Goal: Task Accomplishment & Management: Manage account settings

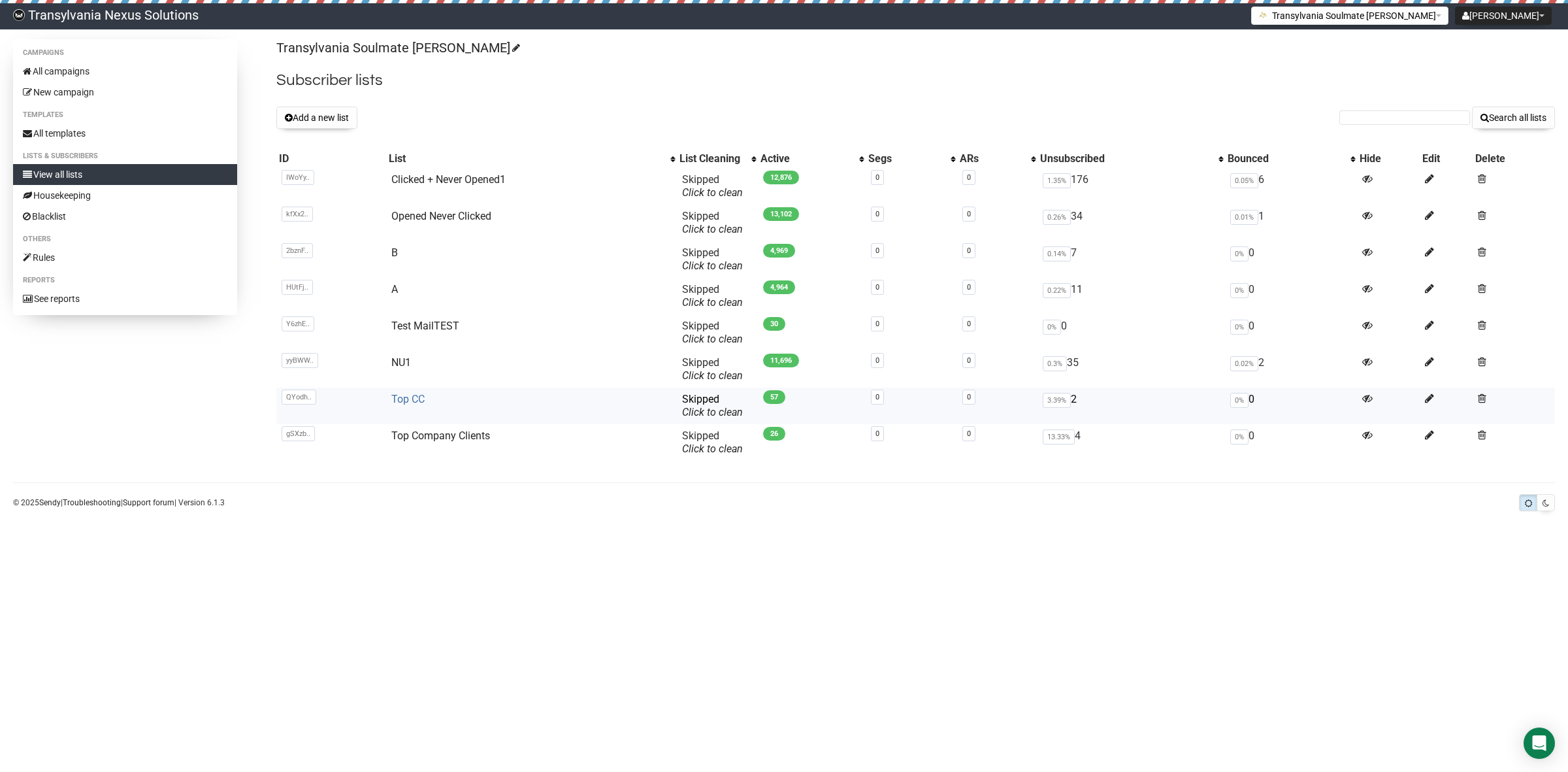
click at [414, 397] on link "Top CC" at bounding box center [408, 399] width 33 height 12
click at [88, 70] on link "All campaigns" at bounding box center [125, 71] width 224 height 21
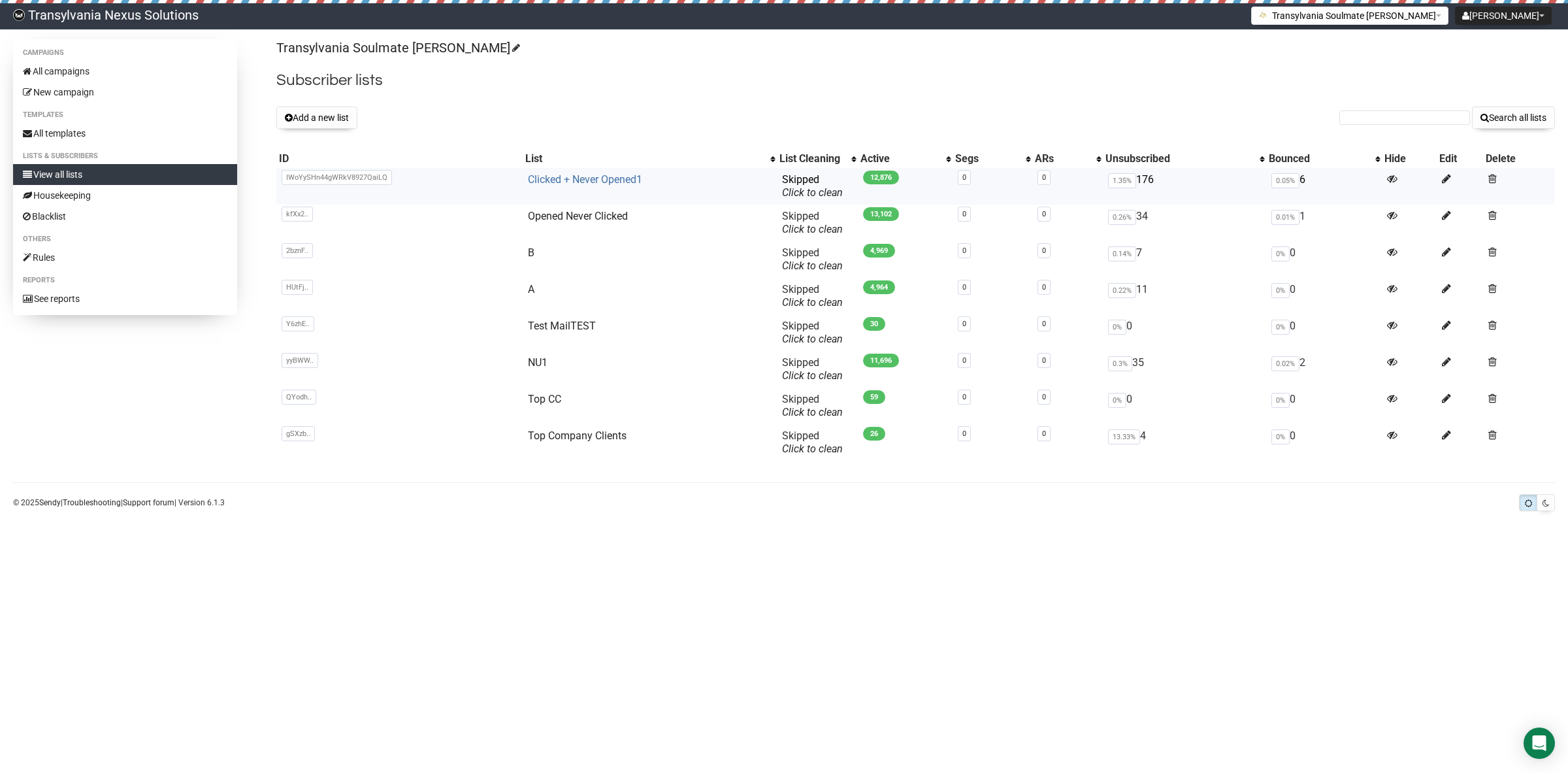
click at [543, 178] on link "Clicked + Never Opened1" at bounding box center [584, 179] width 114 height 12
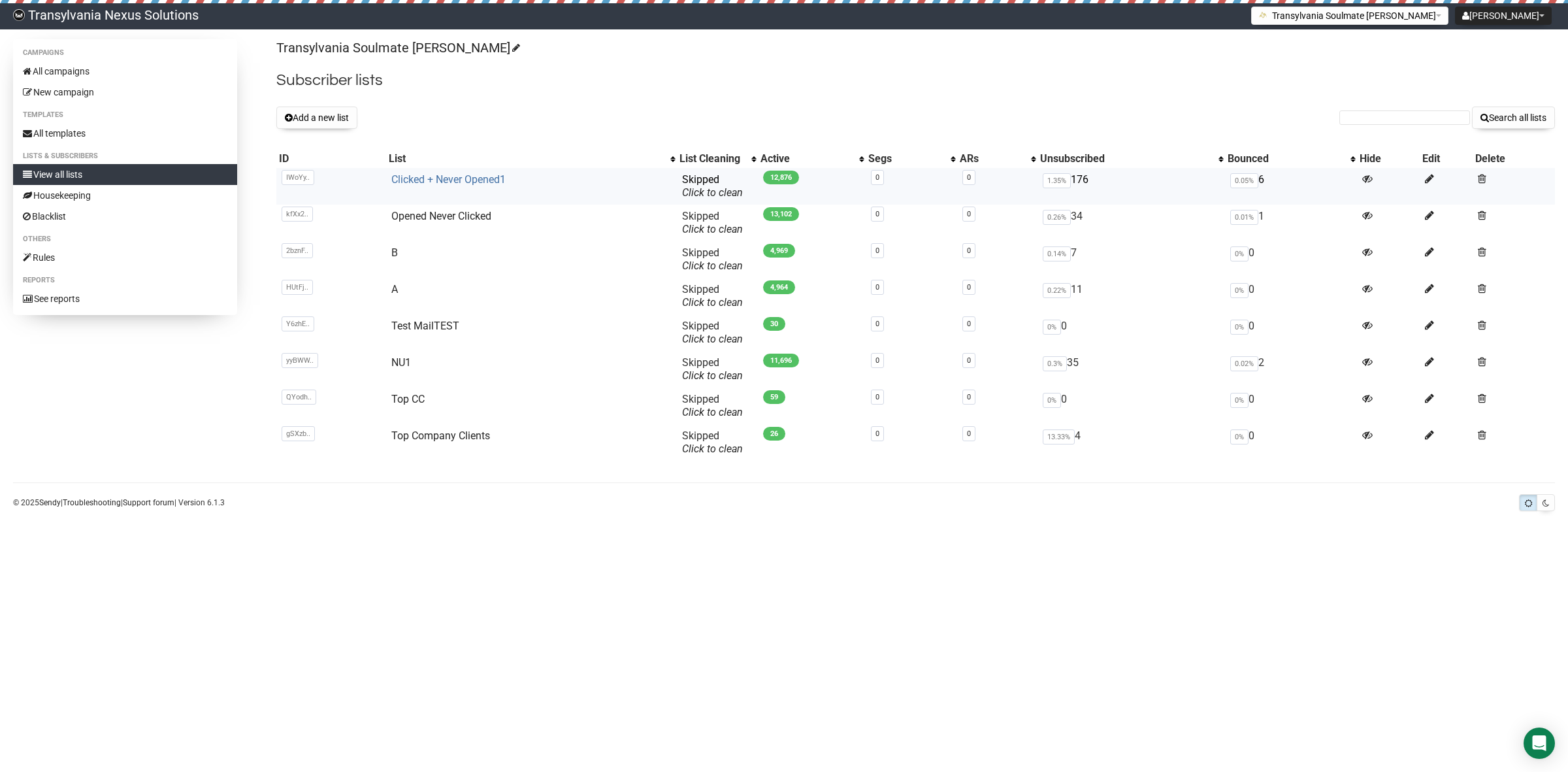
click at [436, 182] on link "Clicked + Never Opened1" at bounding box center [448, 179] width 114 height 12
click at [78, 202] on link "Housekeeping" at bounding box center [125, 195] width 224 height 21
click at [1480, 291] on span at bounding box center [1482, 288] width 8 height 11
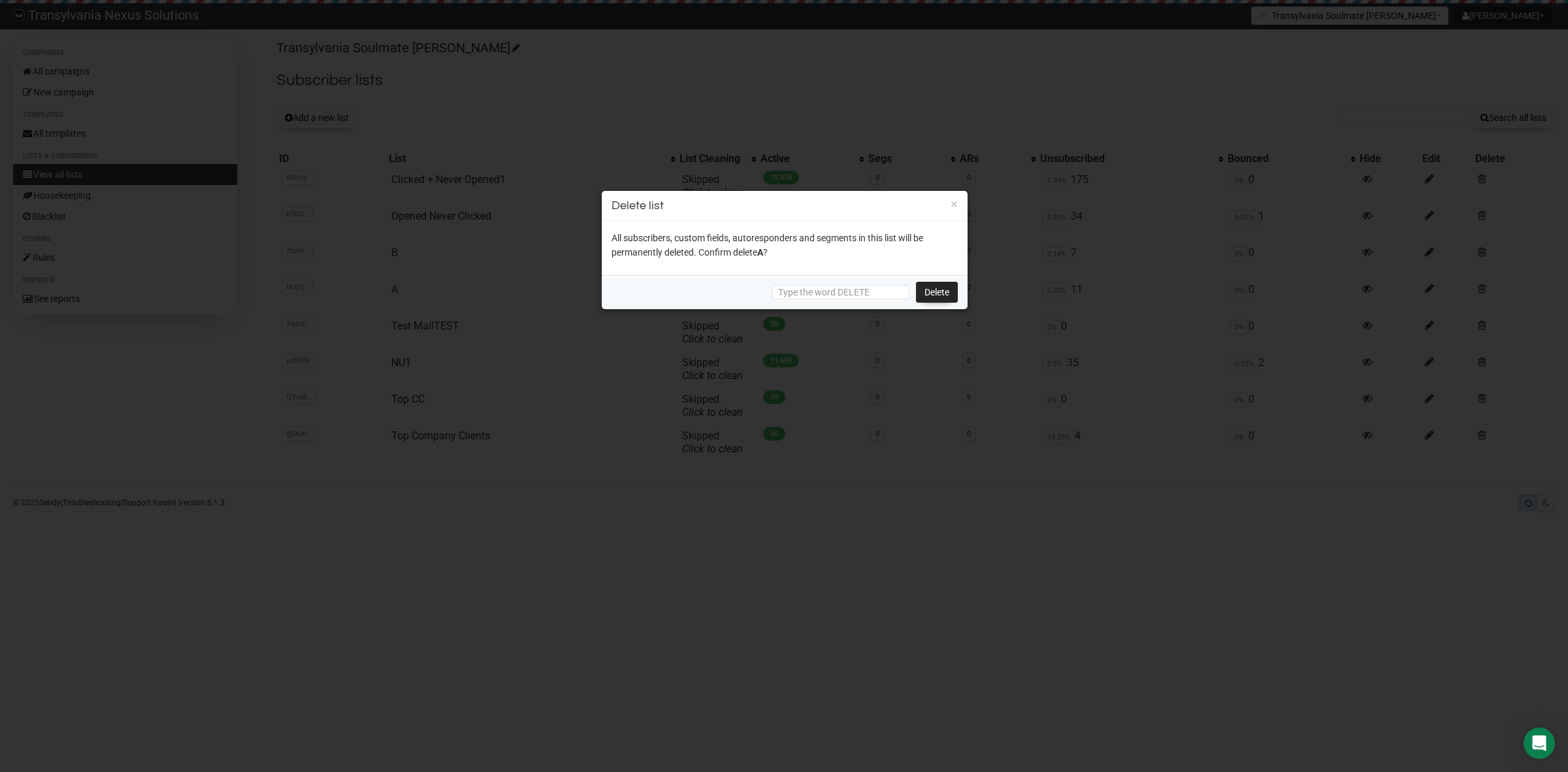
click at [945, 289] on link "Delete" at bounding box center [937, 291] width 42 height 21
click at [828, 282] on div "Delete" at bounding box center [785, 291] width 366 height 34
click at [820, 296] on input "text" at bounding box center [841, 291] width 137 height 14
type input "DELETE"
click at [940, 290] on link "Delete" at bounding box center [937, 291] width 42 height 21
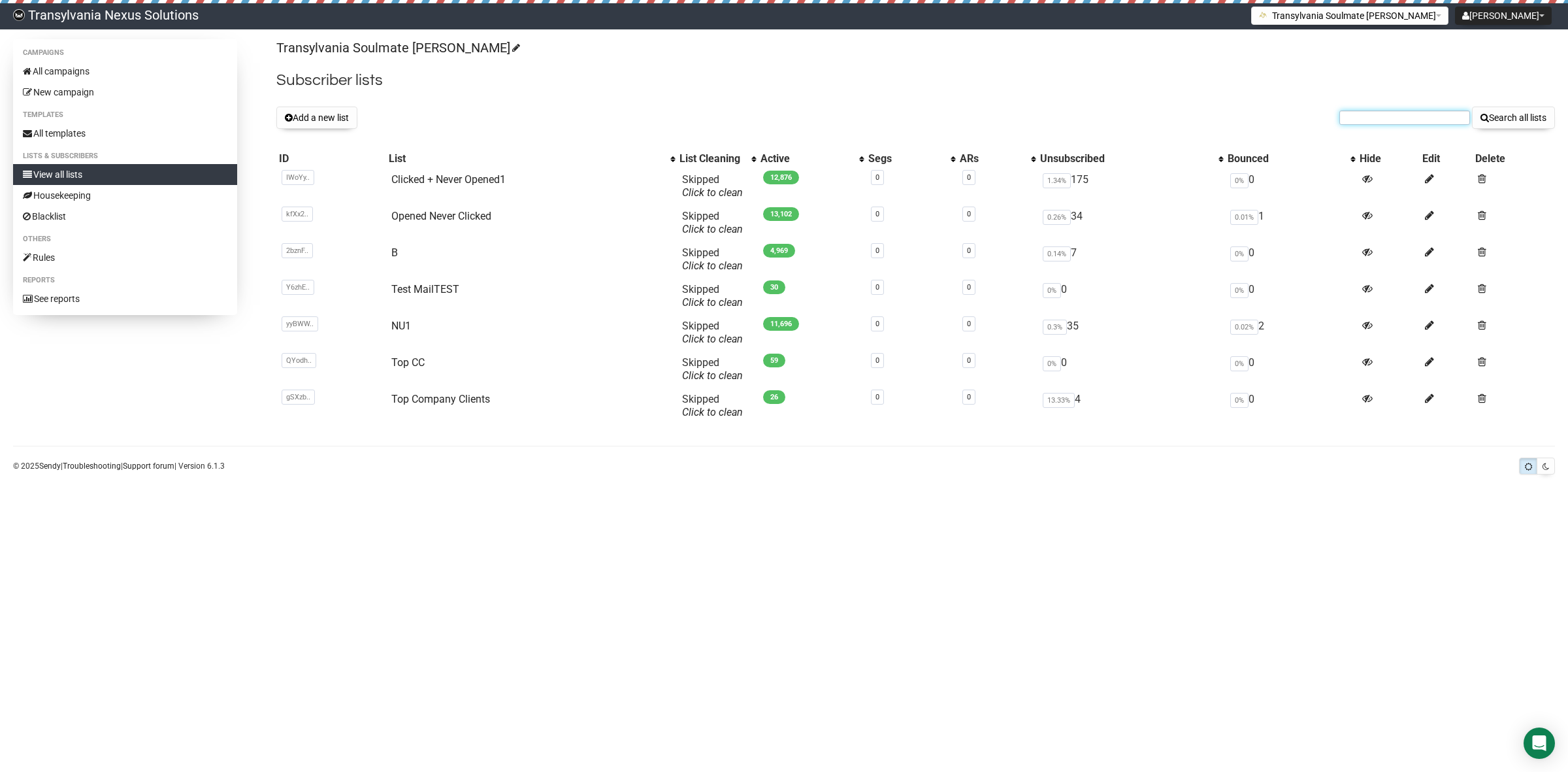
click at [1363, 115] on input "text" at bounding box center [1404, 117] width 131 height 14
paste input "Natalie1405@freenet.de"
type input "Natalie1405@freenet.de"
drag, startPoint x: 1517, startPoint y: 124, endPoint x: 1511, endPoint y: 115, distance: 10.8
click at [1517, 122] on button "Search all lists" at bounding box center [1514, 117] width 83 height 22
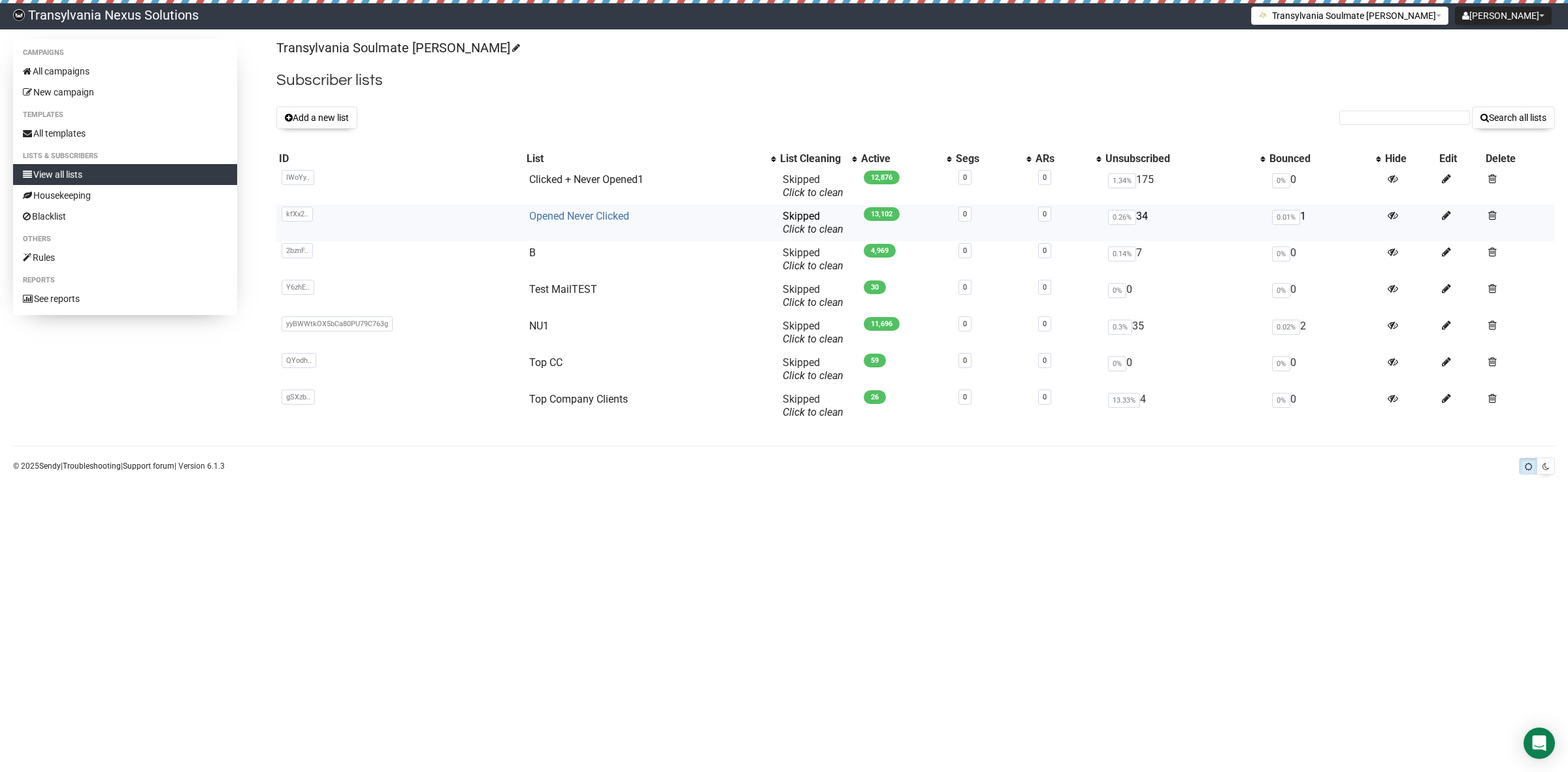
click at [583, 217] on link "Opened Never Clicked" at bounding box center [579, 216] width 100 height 12
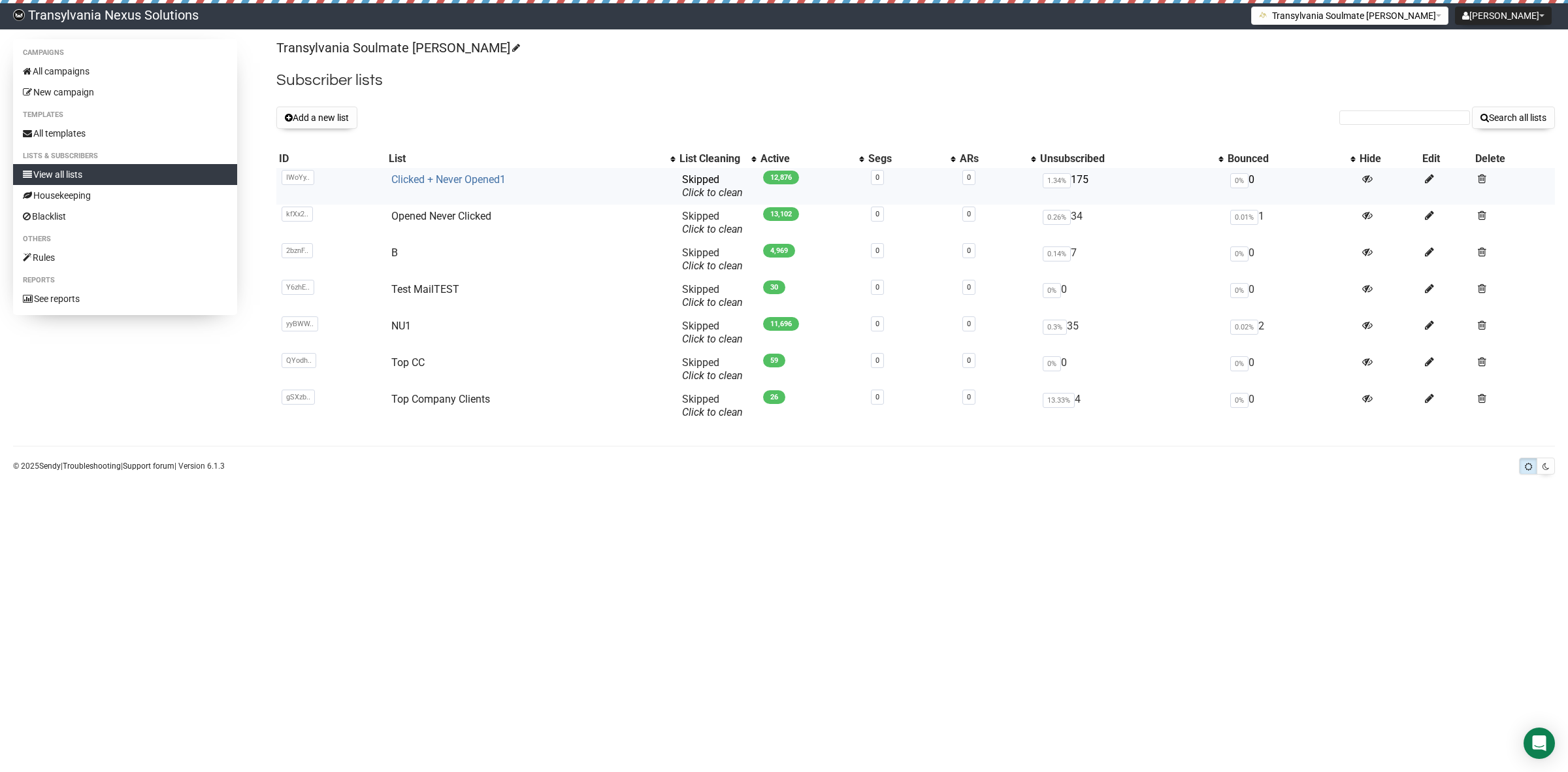
click at [494, 180] on link "Clicked + Never Opened1" at bounding box center [448, 179] width 114 height 12
click at [461, 217] on link "Opened Never Clicked" at bounding box center [441, 216] width 100 height 12
click at [402, 178] on link "Clicked + Never Opened1" at bounding box center [448, 179] width 114 height 12
click at [510, 92] on div "Transylvania Soulmate [PERSON_NAME] Subscriber lists Add a new list Search all …" at bounding box center [915, 237] width 1278 height 395
click at [458, 217] on link "Opened Never Clicked" at bounding box center [441, 216] width 100 height 12
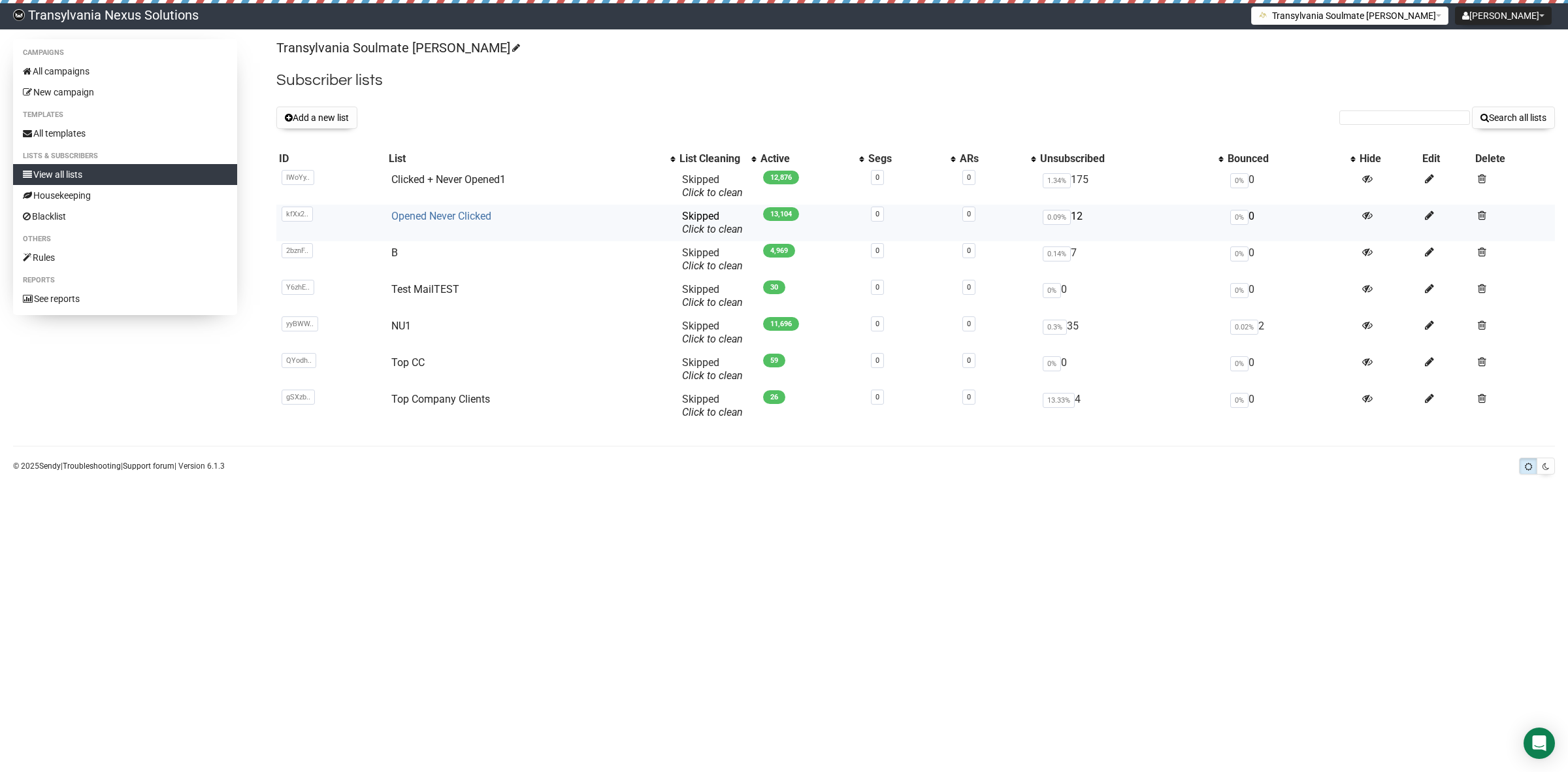
click at [428, 212] on link "Opened Never Clicked" at bounding box center [441, 216] width 100 height 12
click at [413, 212] on link "Opened Never Clicked" at bounding box center [441, 216] width 100 height 12
click at [458, 173] on link "Clicked + Never Opened1" at bounding box center [448, 179] width 114 height 12
click at [442, 182] on link "Clicked + Never Opened1" at bounding box center [448, 179] width 114 height 12
click at [328, 118] on button "Add a new list" at bounding box center [316, 117] width 81 height 22
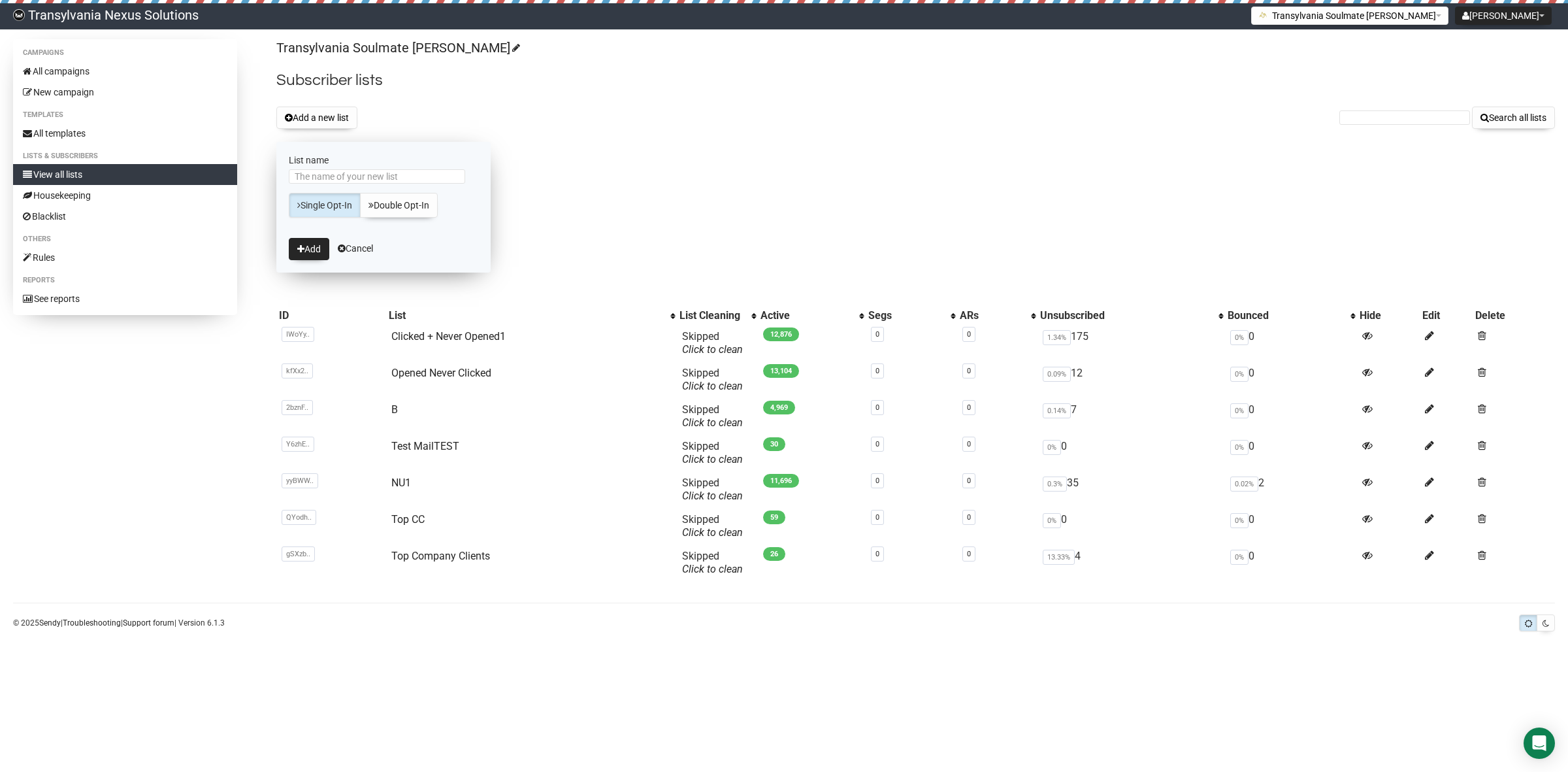
click at [324, 201] on link "Single Opt-In" at bounding box center [325, 206] width 72 height 25
click at [293, 256] on button "Add" at bounding box center [309, 249] width 41 height 22
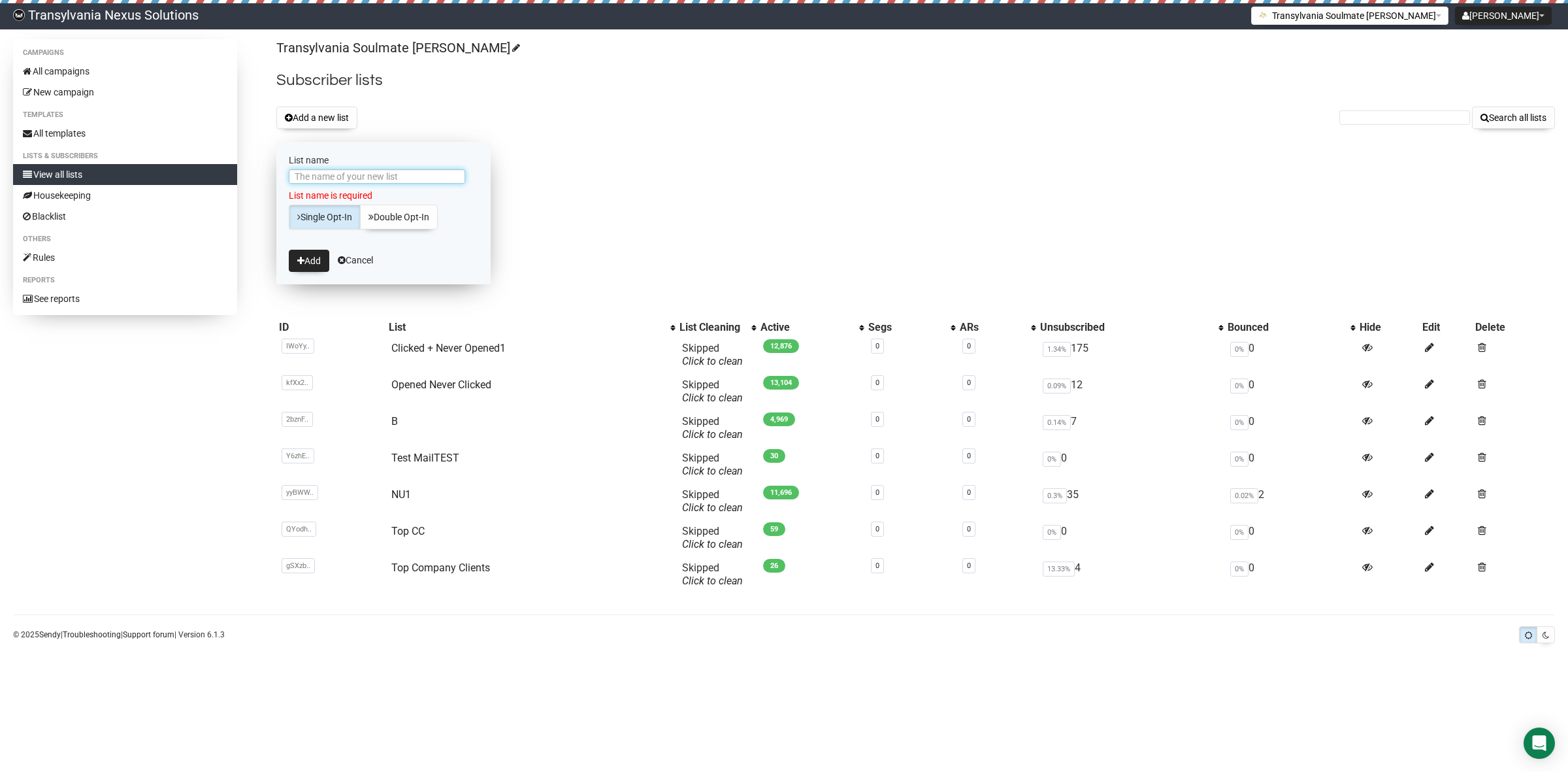
click at [339, 170] on input "List name" at bounding box center [377, 176] width 176 height 14
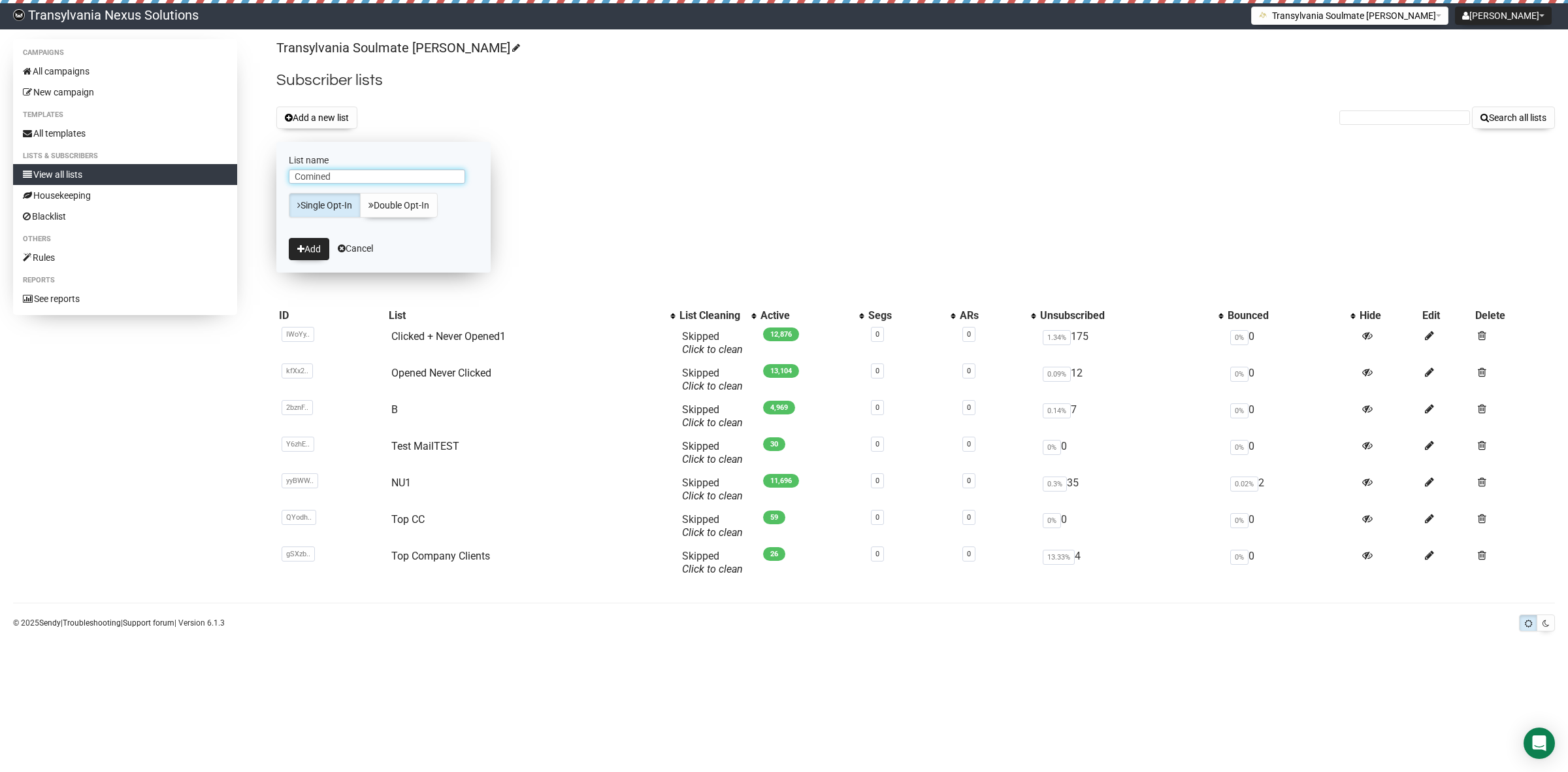
click at [295, 175] on input "Comined" at bounding box center [377, 176] width 176 height 14
click at [374, 178] on input "1.Comined" at bounding box center [377, 176] width 176 height 14
type input "1.Comined ONC + NO"
click at [302, 253] on icon "submit" at bounding box center [300, 249] width 7 height 9
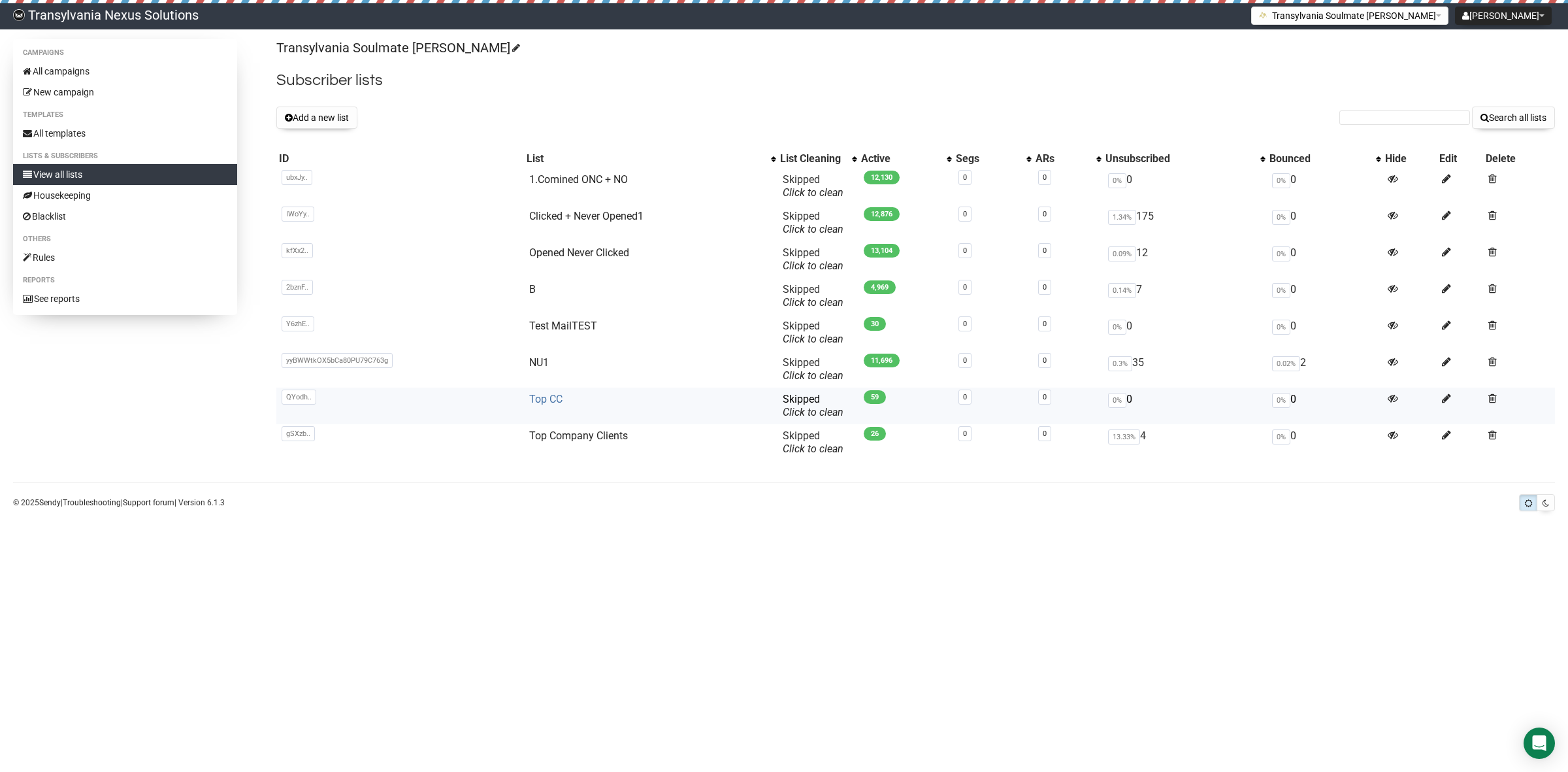
click at [556, 397] on link "Top CC" at bounding box center [546, 399] width 33 height 12
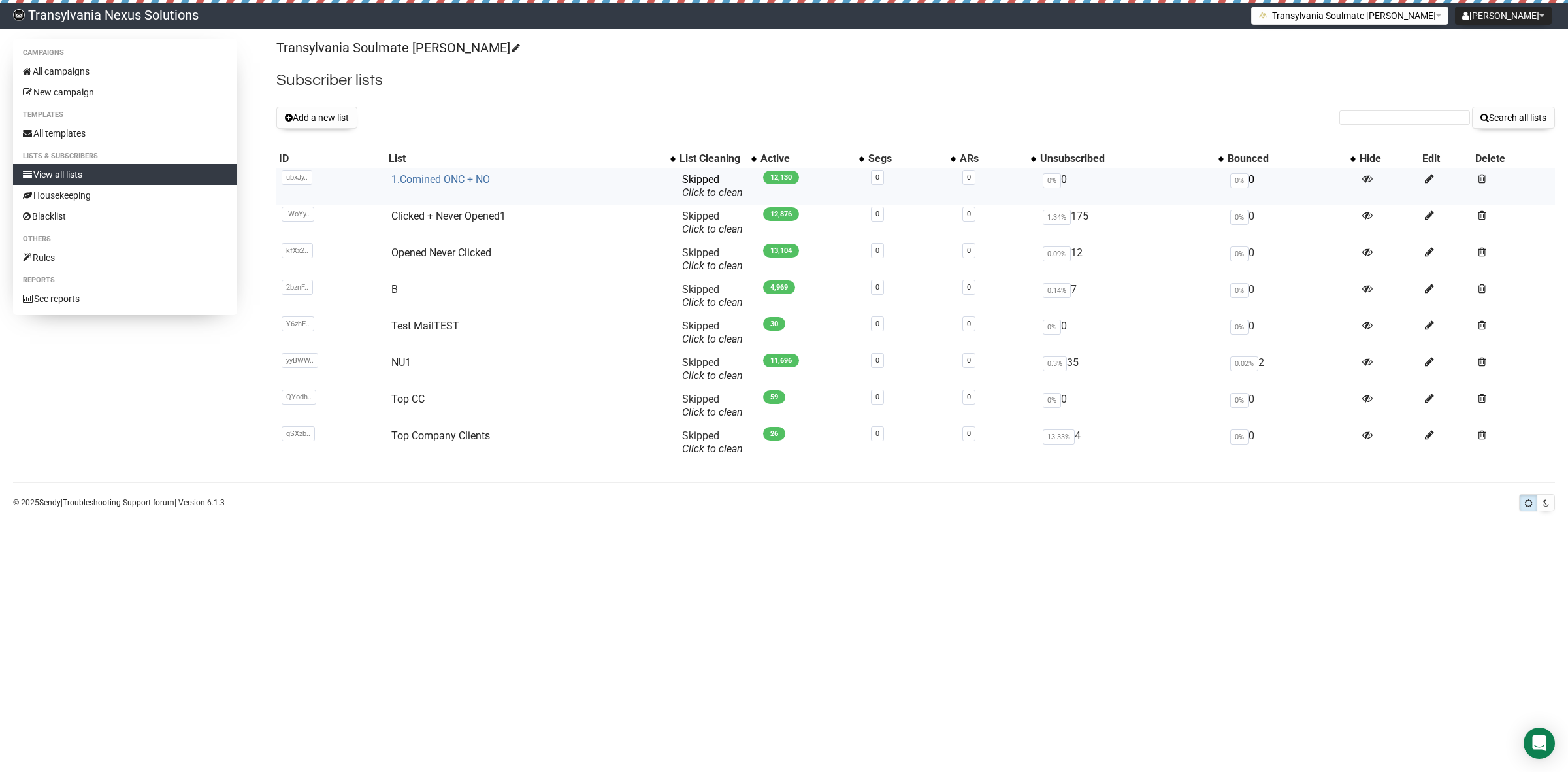
click at [423, 178] on link "1.Comined ONC + NO" at bounding box center [440, 179] width 99 height 12
drag, startPoint x: 318, startPoint y: 120, endPoint x: 307, endPoint y: 119, distance: 11.0
click at [317, 120] on button "Add a new list" at bounding box center [316, 117] width 81 height 22
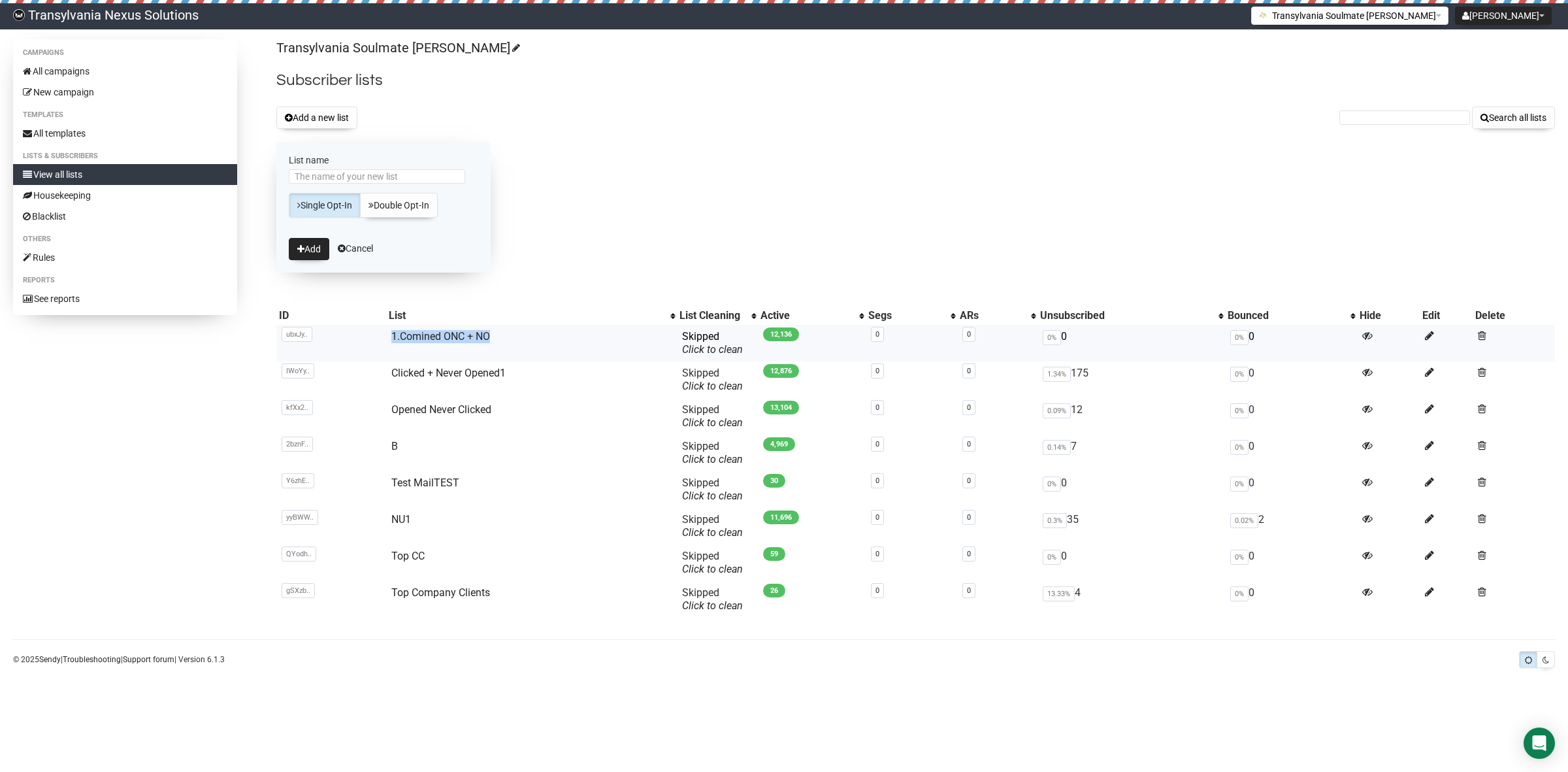
drag, startPoint x: 509, startPoint y: 339, endPoint x: 370, endPoint y: 336, distance: 139.0
click at [370, 336] on tr "ubxJy.. ubxJy98fs8YFJITisgi3Og 1.Comined ONC + NO Skipped You can be flagged fo…" at bounding box center [915, 343] width 1278 height 37
copy tr "ubxJy98fs8YFJITisgi3Og 1.Comined ONC + NO"
click at [350, 175] on input "List name" at bounding box center [377, 176] width 176 height 14
paste input "1.Comined ONC + NO"
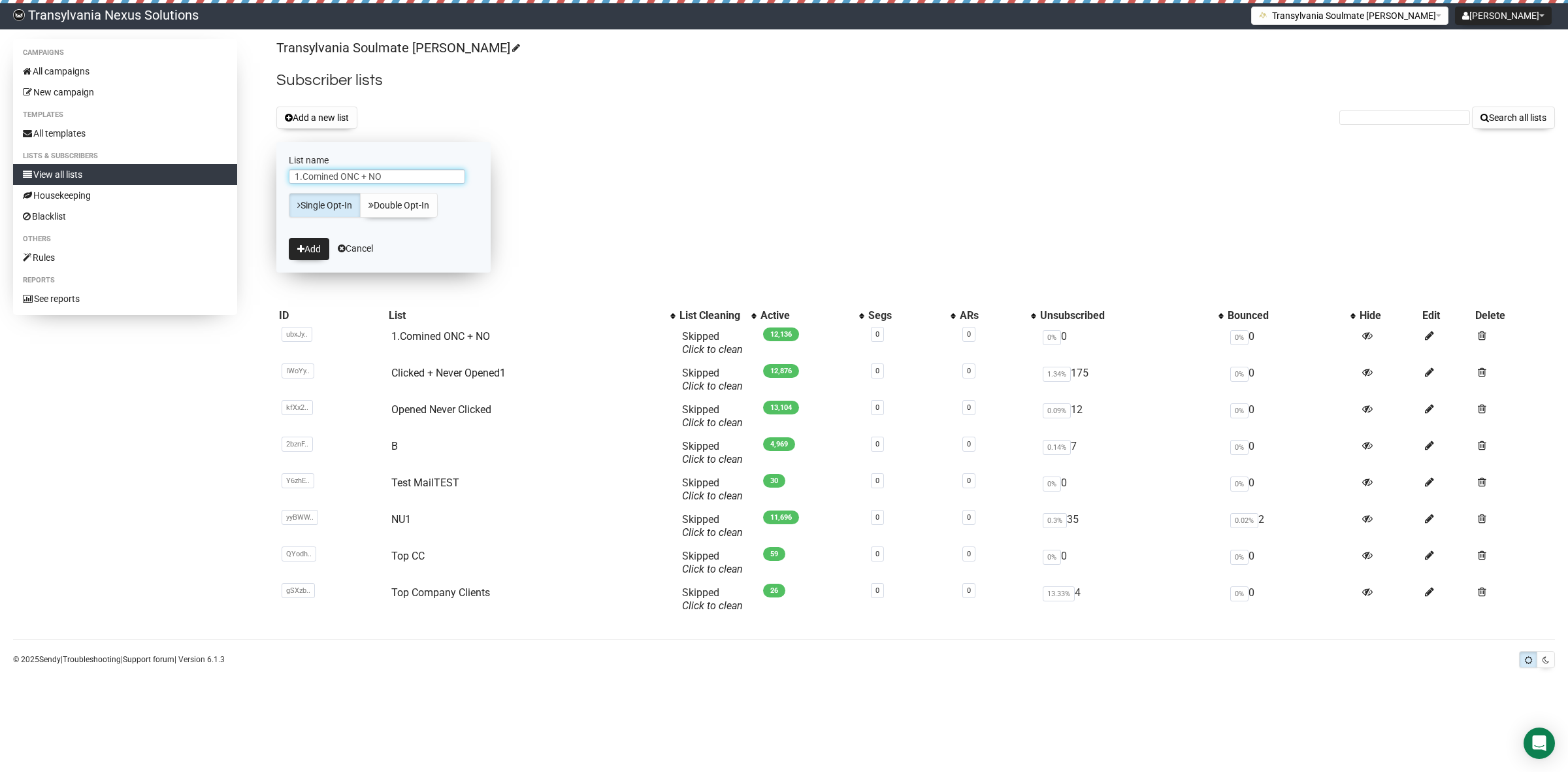
click at [320, 173] on input "1.Comined ONC + NO" at bounding box center [377, 176] width 176 height 14
click at [315, 183] on input "1.Comined ONC + NO" at bounding box center [377, 176] width 176 height 14
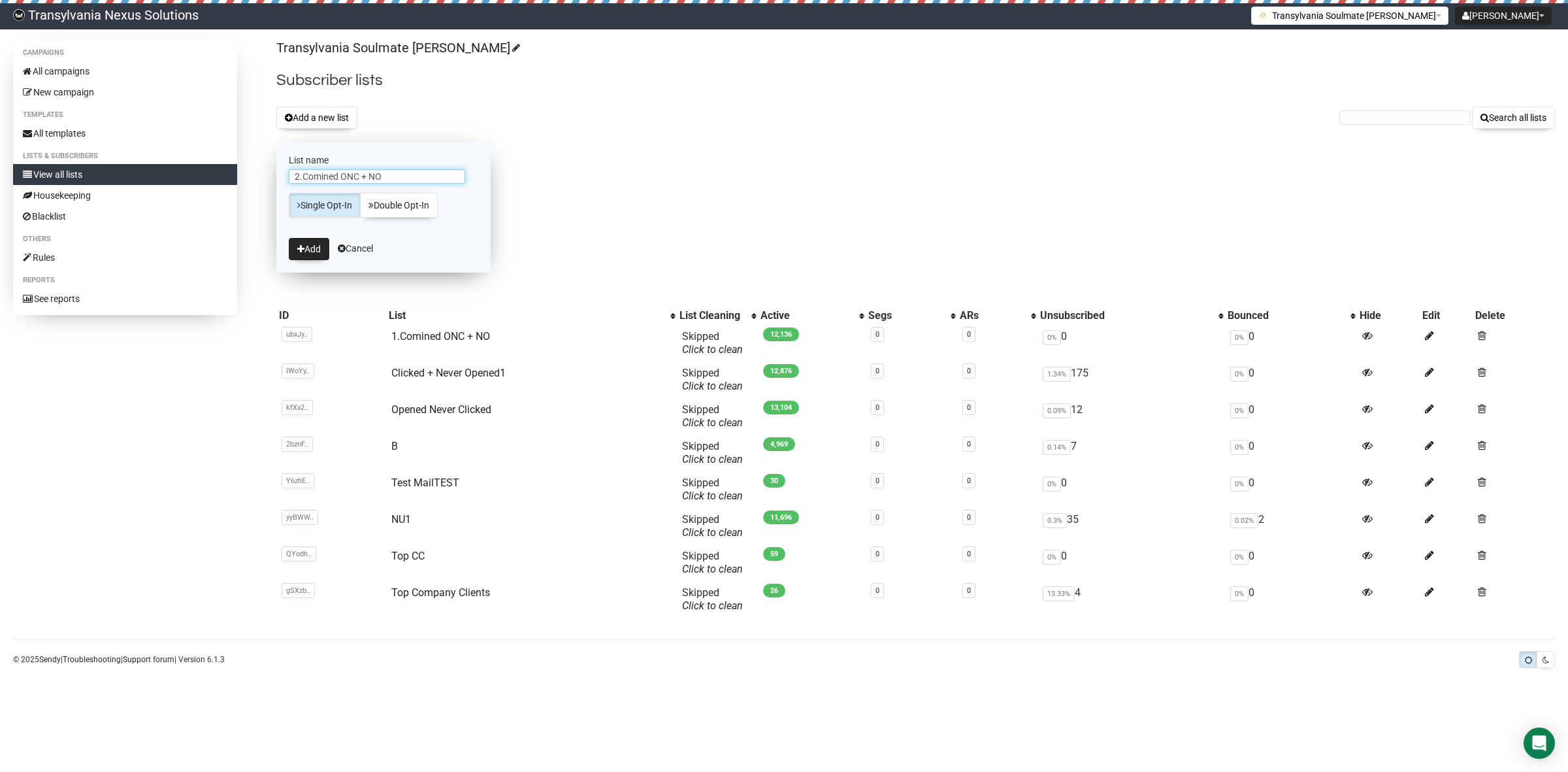
click at [319, 177] on input "2.Comined ONC + NO" at bounding box center [377, 176] width 176 height 14
type input "2.Combined ONC + NO"
click at [429, 187] on div "2.Combined ONC + NO" at bounding box center [384, 179] width 190 height 20
click at [428, 177] on input "2.Combined ONC + NO" at bounding box center [377, 176] width 176 height 14
click at [305, 253] on button "Add" at bounding box center [309, 249] width 41 height 22
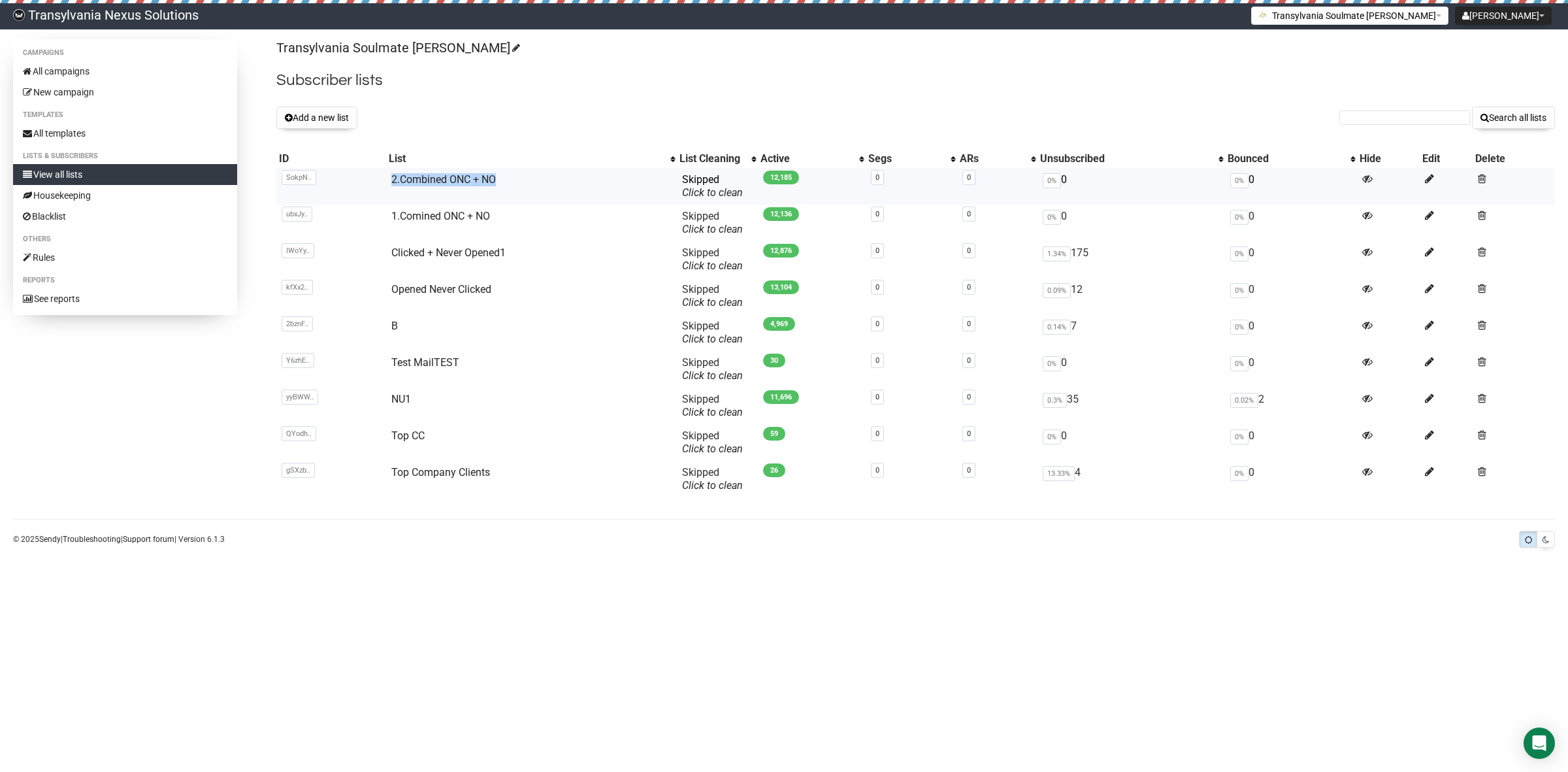
drag, startPoint x: 503, startPoint y: 187, endPoint x: 383, endPoint y: 197, distance: 120.4
click at [383, 197] on tr "SokpN.. SokpNEhA763VMXrEw763QsAxuQ 2.Combined ONC + NO Skipped You can be flagg…" at bounding box center [915, 187] width 1278 height 37
copy tr "SokpNEhA763VMXrEw763QsAxuQ 2.Combined ONC + NO"
click at [307, 124] on button "Add a new list" at bounding box center [316, 117] width 81 height 22
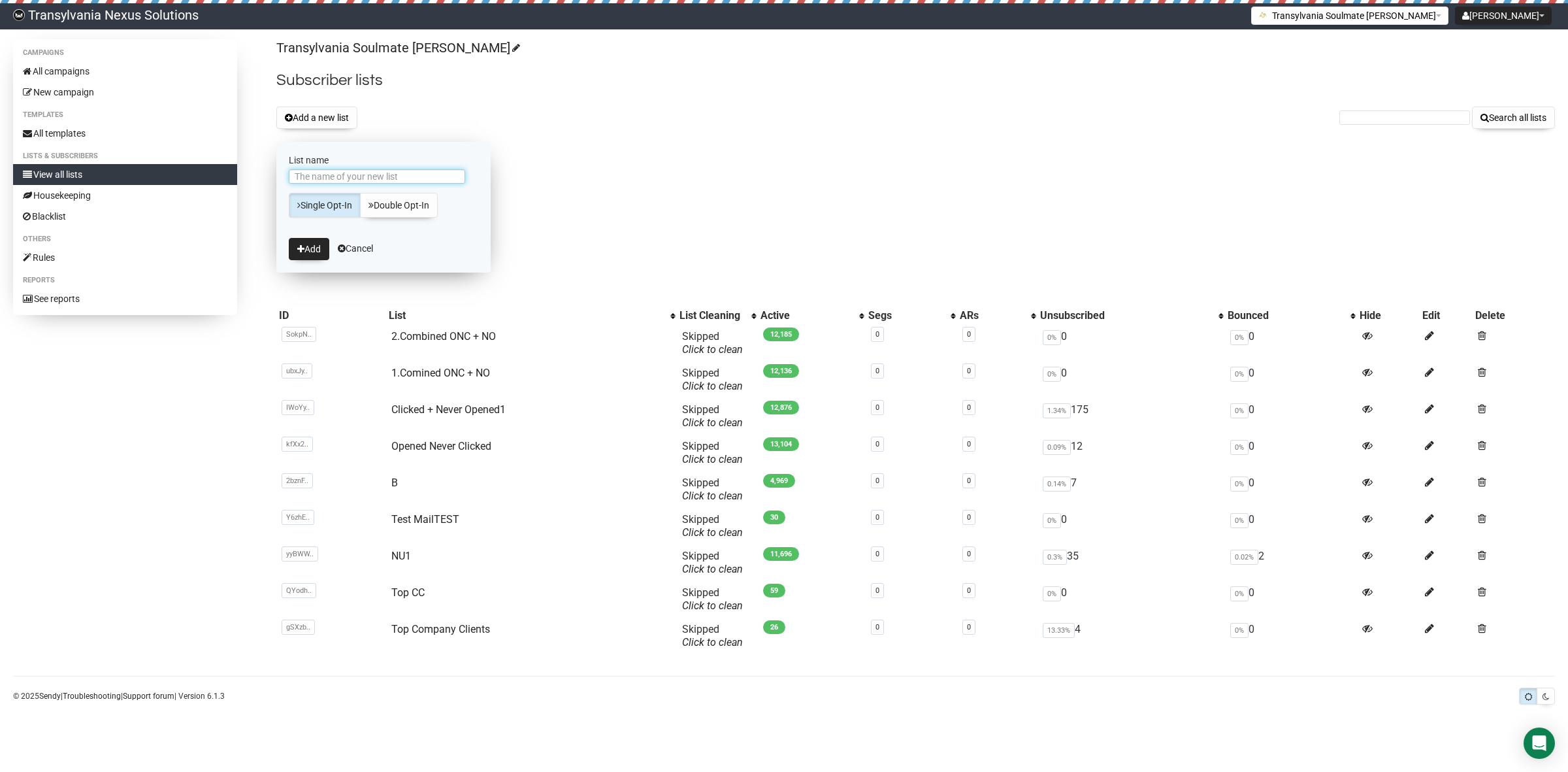
paste input "2.Combined ONC + NO"
drag, startPoint x: 319, startPoint y: 177, endPoint x: 237, endPoint y: 177, distance: 82.0
click at [237, 177] on div "Campaigns All campaigns New campaign Templates All templates Lists & subscriber…" at bounding box center [784, 351] width 1542 height 625
type input "3.Combined ONC + NO"
click at [309, 245] on button "Add" at bounding box center [309, 249] width 41 height 22
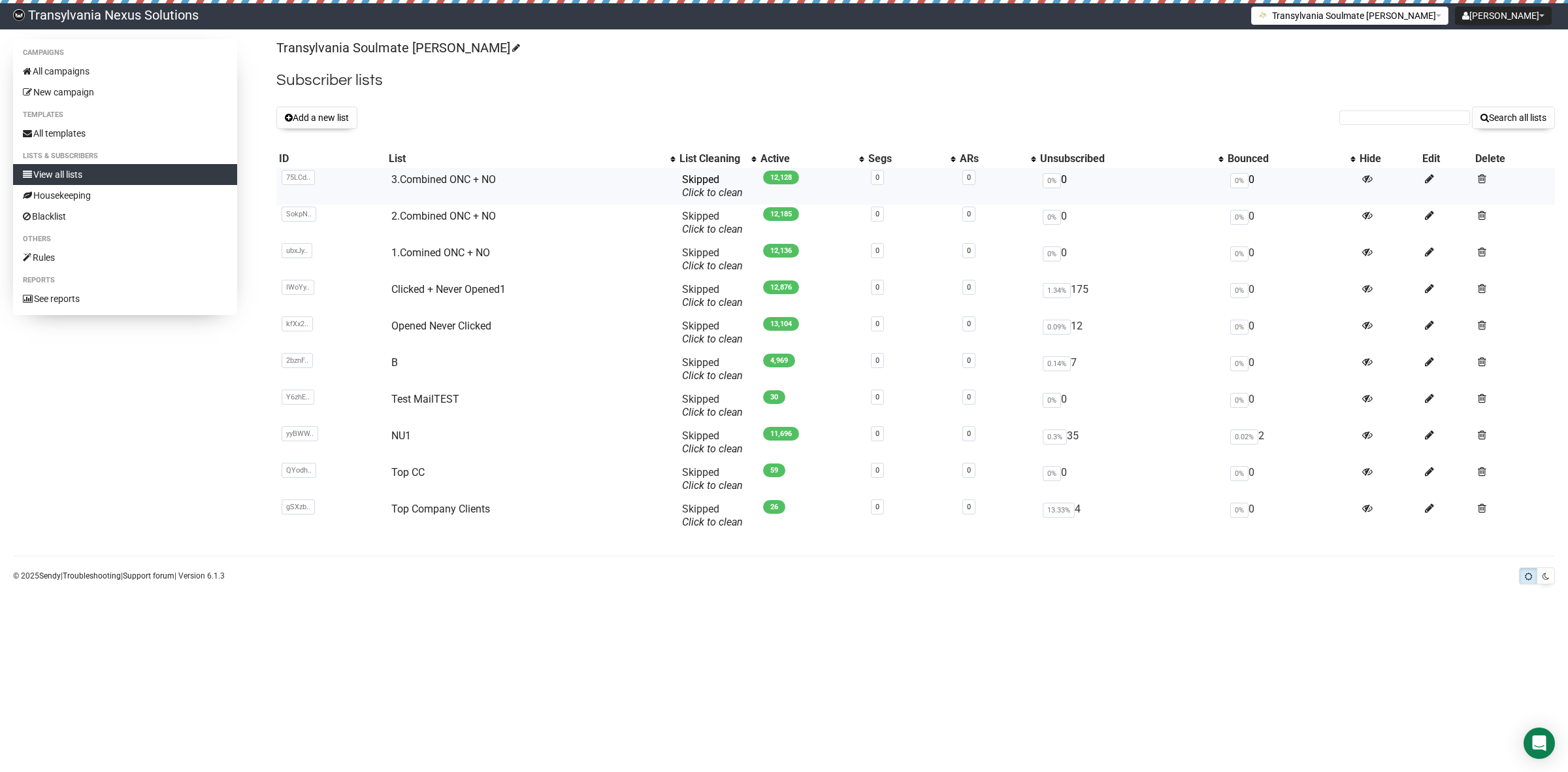
click at [489, 187] on td "3.Combined ONC + NO" at bounding box center [531, 187] width 290 height 37
click at [321, 117] on button "Add a new list" at bounding box center [316, 117] width 81 height 22
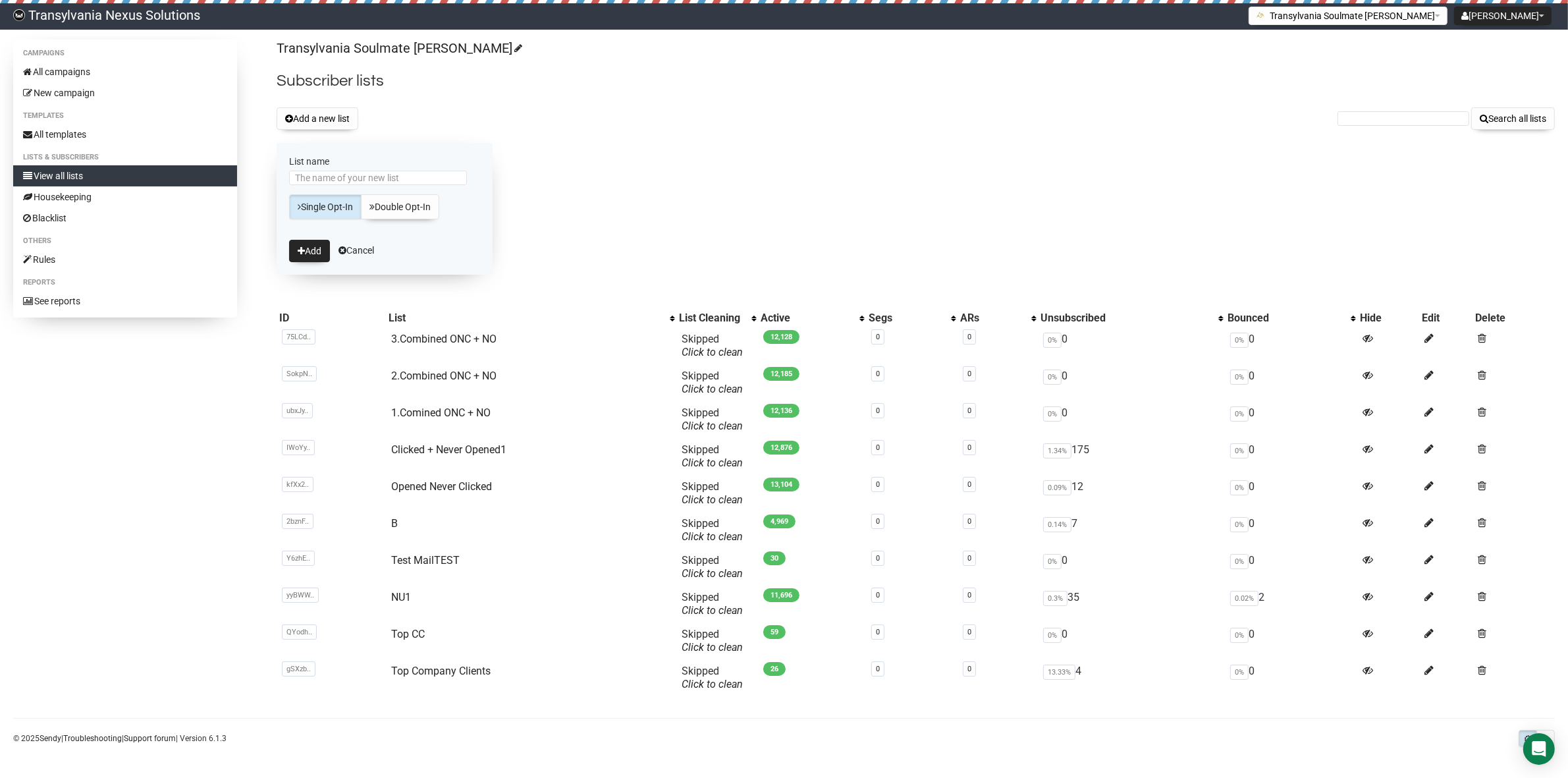
click at [566, 126] on div "Add a new list Search all lists" at bounding box center [916, 118] width 1279 height 23
click at [367, 252] on link "Cancel" at bounding box center [357, 250] width 35 height 11
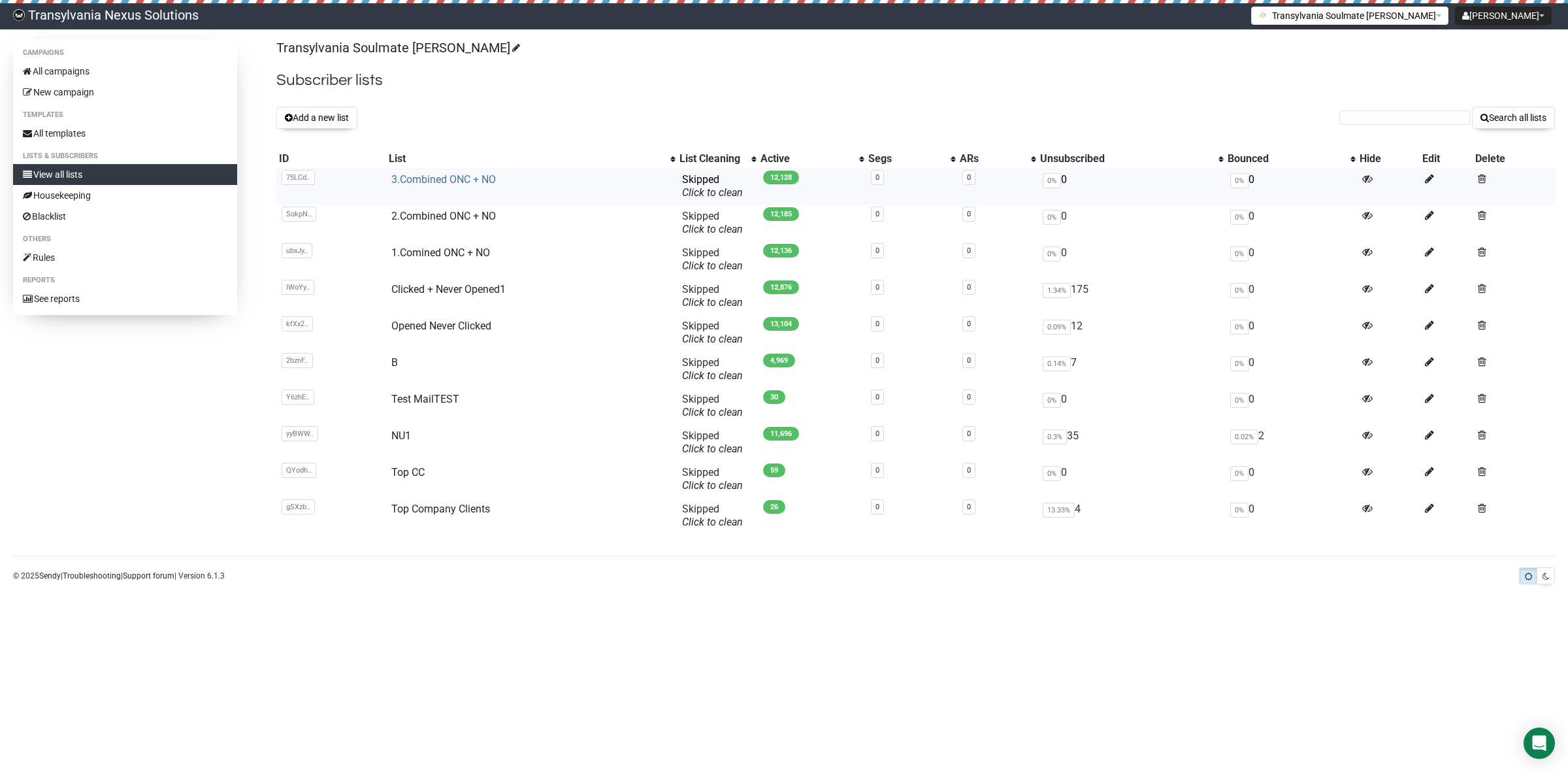
click at [475, 184] on link "3.Combined ONC + NO" at bounding box center [444, 179] width 105 height 12
drag, startPoint x: 609, startPoint y: 629, endPoint x: 538, endPoint y: 674, distance: 84.1
click at [609, 629] on body "Transylvania Nexus Solutions [PERSON_NAME] Settings Logout Transylvania Soulmat…" at bounding box center [784, 386] width 1568 height 772
click at [83, 74] on link "All campaigns" at bounding box center [125, 71] width 224 height 21
click at [1420, 116] on input "text" at bounding box center [1404, 117] width 131 height 14
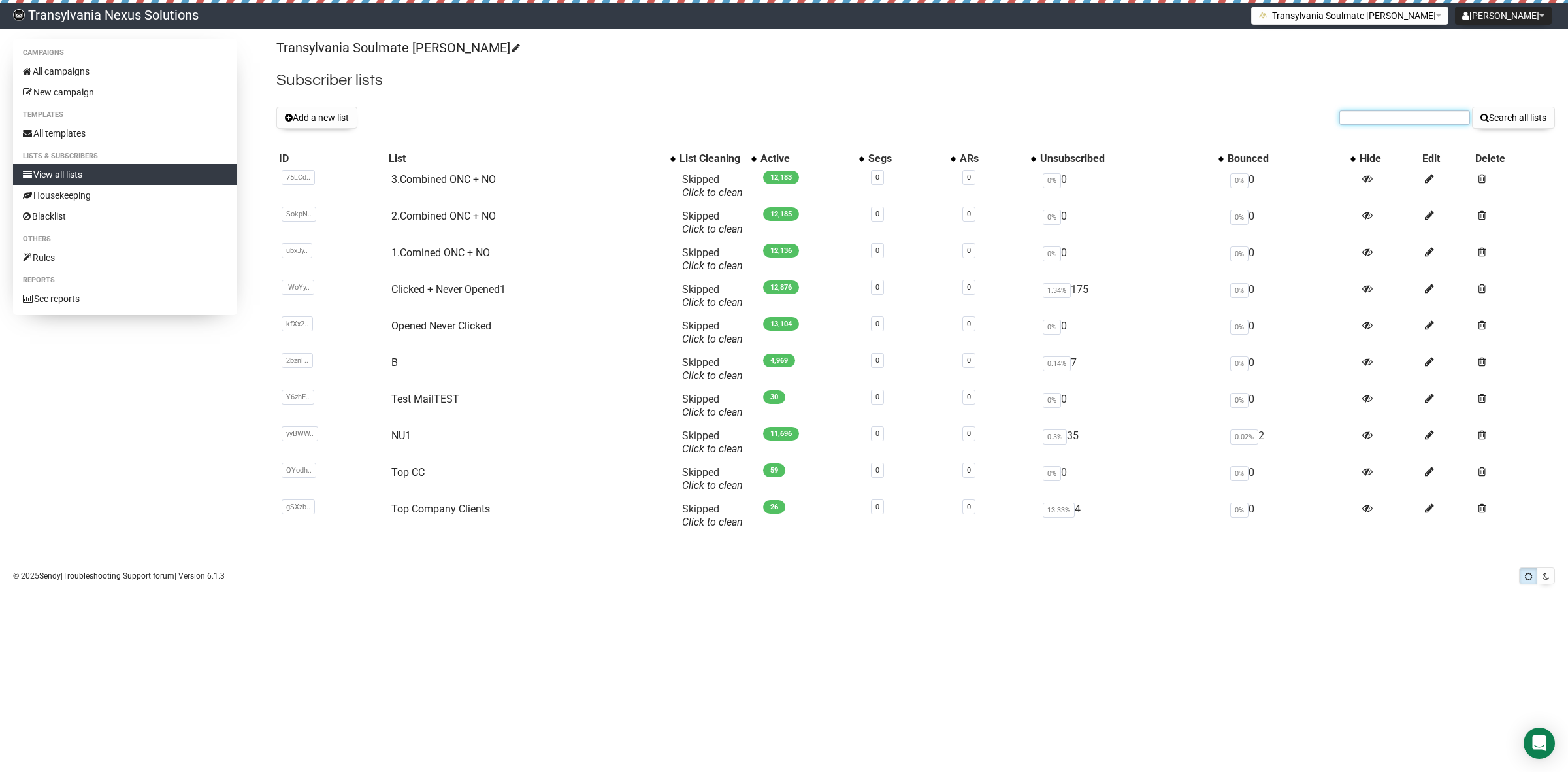
paste input "roman_odermatt@gmx.ch"
type input "roman_odermatt@gmx.ch"
click at [1472, 107] on button "Search all lists" at bounding box center [1514, 117] width 83 height 22
click at [1369, 103] on div "Transylvania Soulmate [PERSON_NAME] Subscriber lists Add a new list Search all …" at bounding box center [915, 291] width 1278 height 505
click at [1369, 119] on input "text" at bounding box center [1404, 117] width 131 height 14
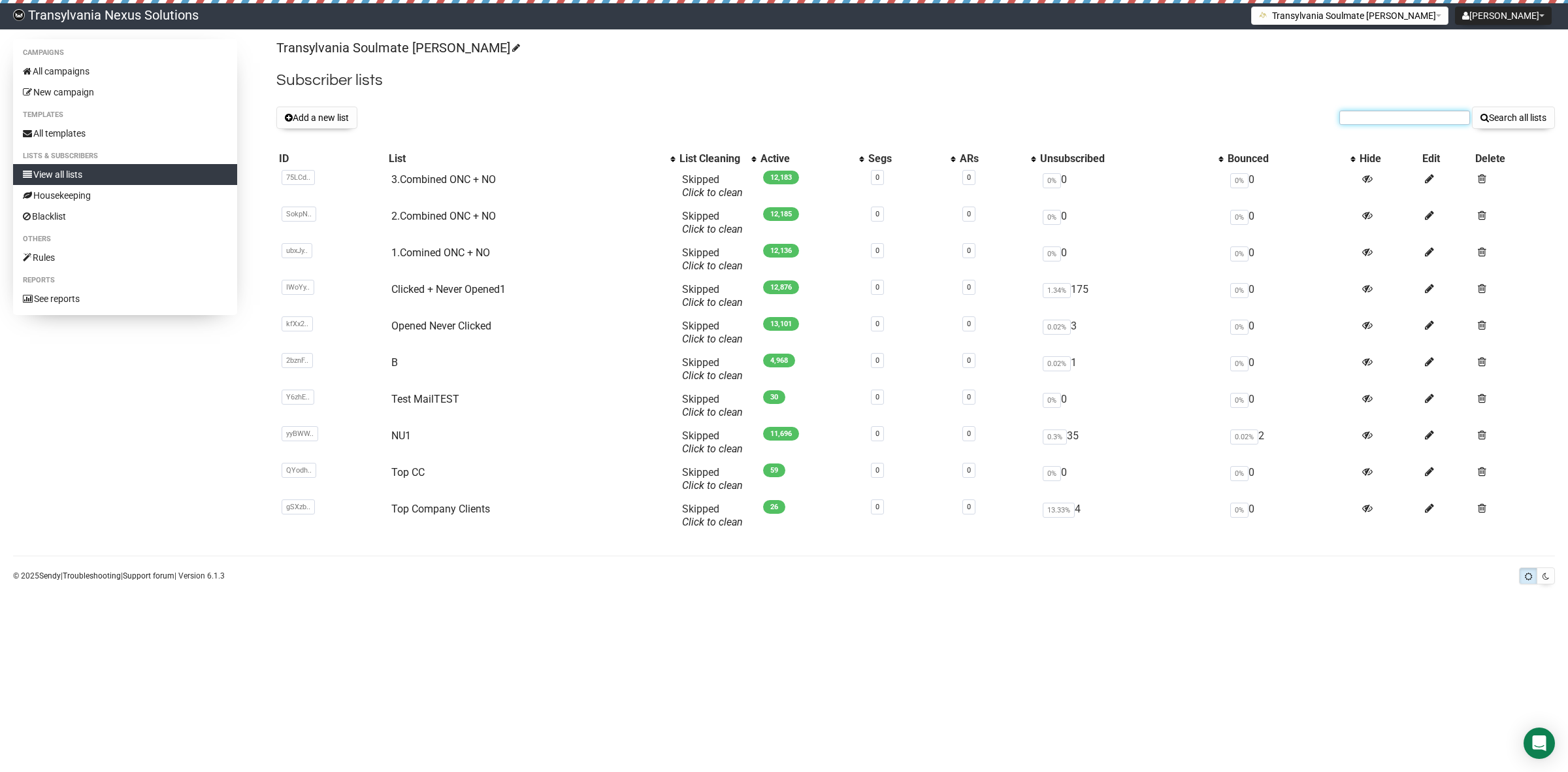
paste input "[EMAIL_ADDRESS][PERSON_NAME][DOMAIN_NAME]"
type input "[EMAIL_ADDRESS][PERSON_NAME][DOMAIN_NAME]"
click at [1472, 107] on button "Search all lists" at bounding box center [1514, 117] width 83 height 22
click at [403, 467] on link "Top CC" at bounding box center [408, 472] width 33 height 12
